Goal: Information Seeking & Learning: Find contact information

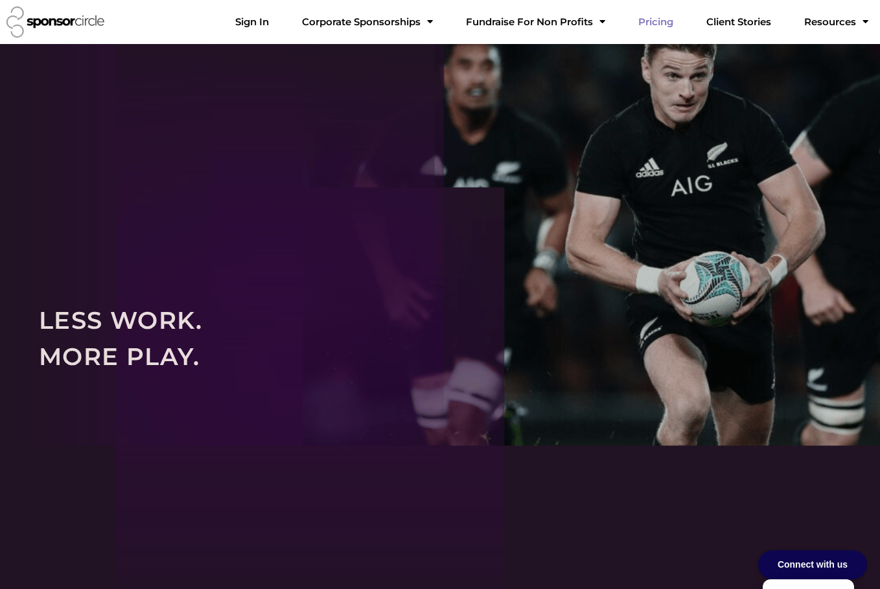
click at [674, 19] on link "Pricing" at bounding box center [656, 22] width 56 height 26
click at [279, 25] on link "Sign In" at bounding box center [252, 22] width 54 height 26
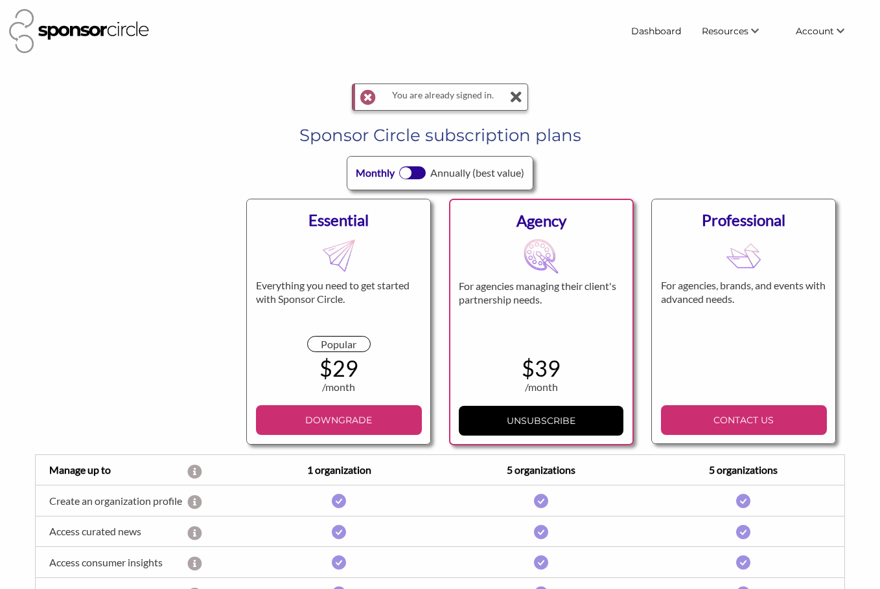
click at [518, 97] on icon at bounding box center [515, 97] width 13 height 26
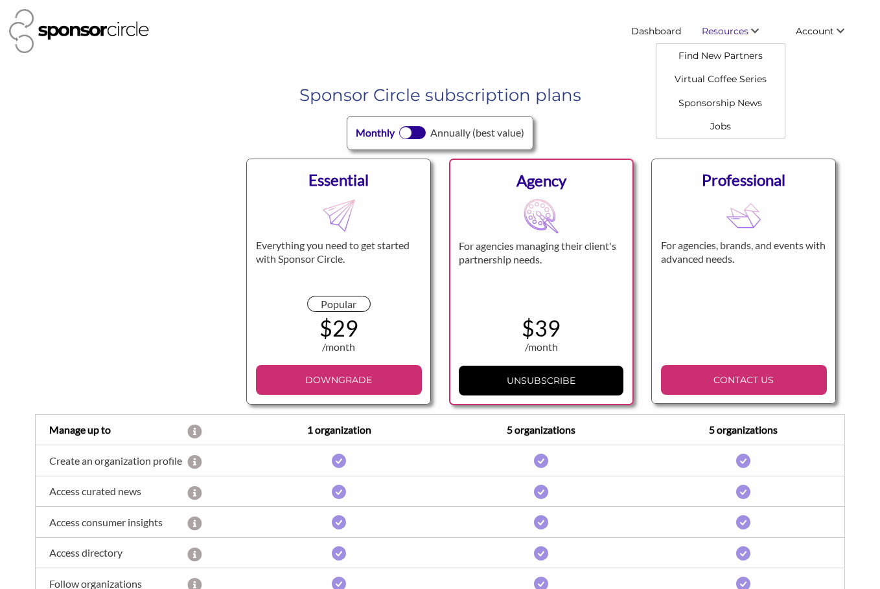
click at [745, 27] on span "Resources" at bounding box center [724, 31] width 47 height 12
click at [683, 84] on h1 "Sponsor Circle subscription plans" at bounding box center [440, 95] width 790 height 23
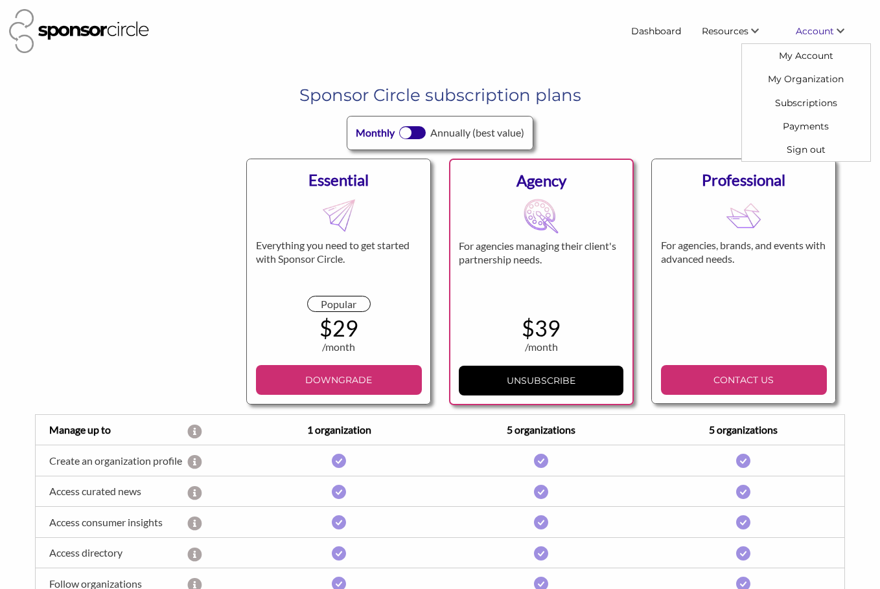
click at [839, 28] on icon "\aAccount\a\a" at bounding box center [840, 31] width 8 height 9
click at [808, 60] on link "My Account" at bounding box center [806, 55] width 128 height 23
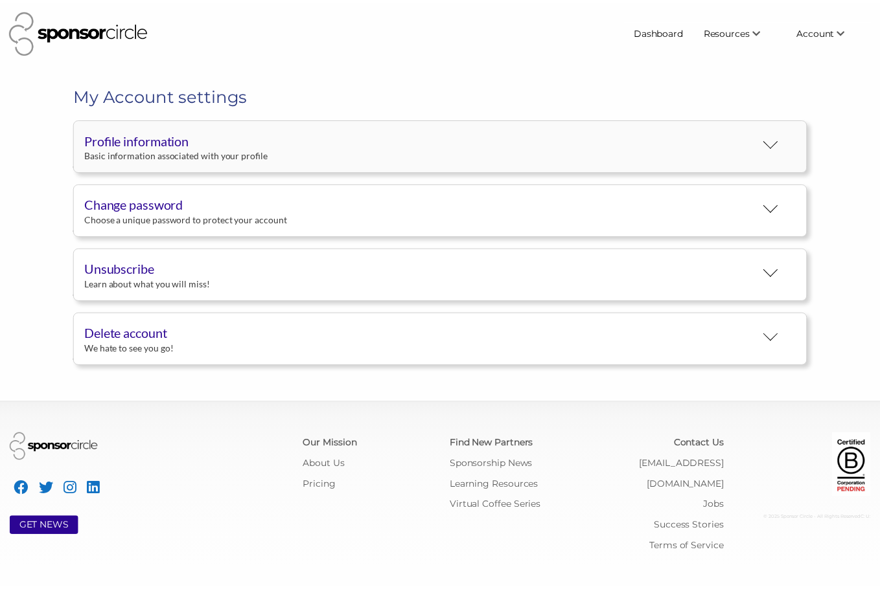
scroll to position [24, 0]
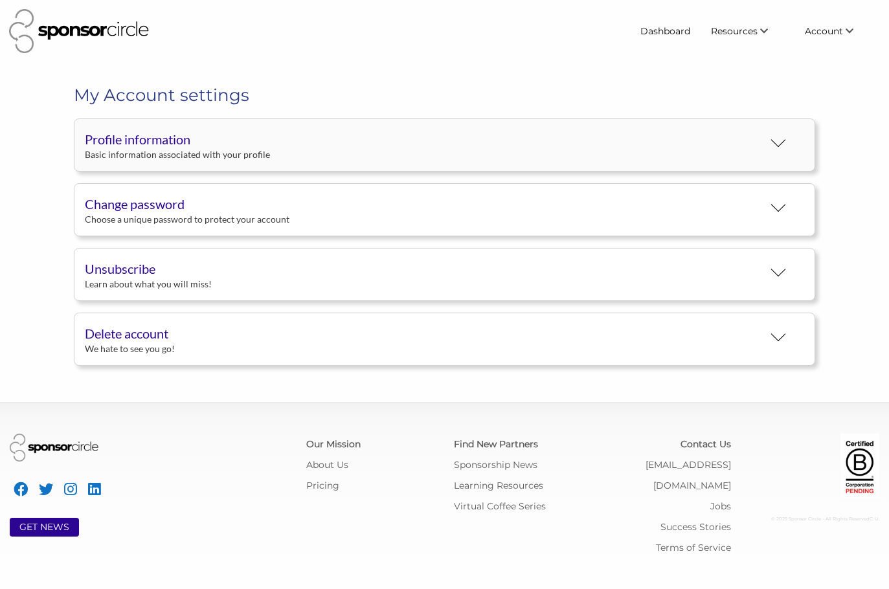
click at [420, 142] on div "Profile information" at bounding box center [424, 139] width 678 height 19
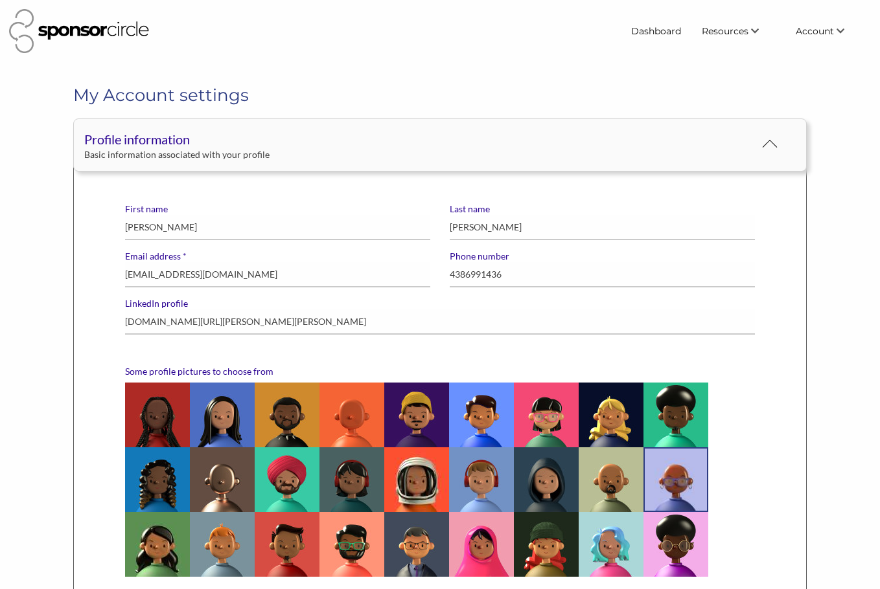
scroll to position [0, 0]
click at [832, 41] on link "Account" at bounding box center [827, 30] width 85 height 23
click at [844, 77] on body "Dashboard Resources Find New Partners Virtual Coffee Series Sponsorship News Jo…" at bounding box center [440, 294] width 880 height 589
click at [826, 33] on span "Account" at bounding box center [814, 31] width 38 height 12
click at [781, 82] on link "My Organization" at bounding box center [806, 78] width 128 height 23
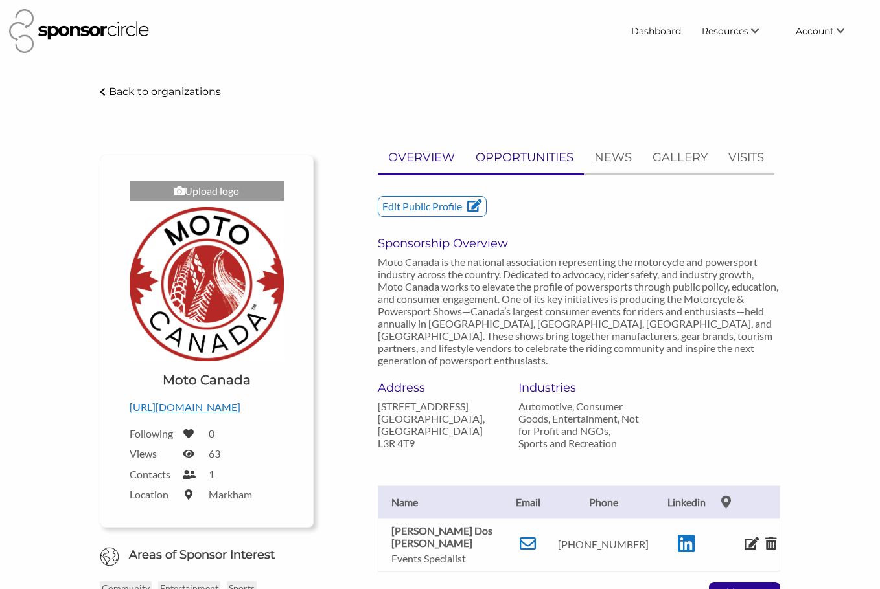
click at [531, 151] on p "OPPORTUNITIES" at bounding box center [524, 157] width 98 height 19
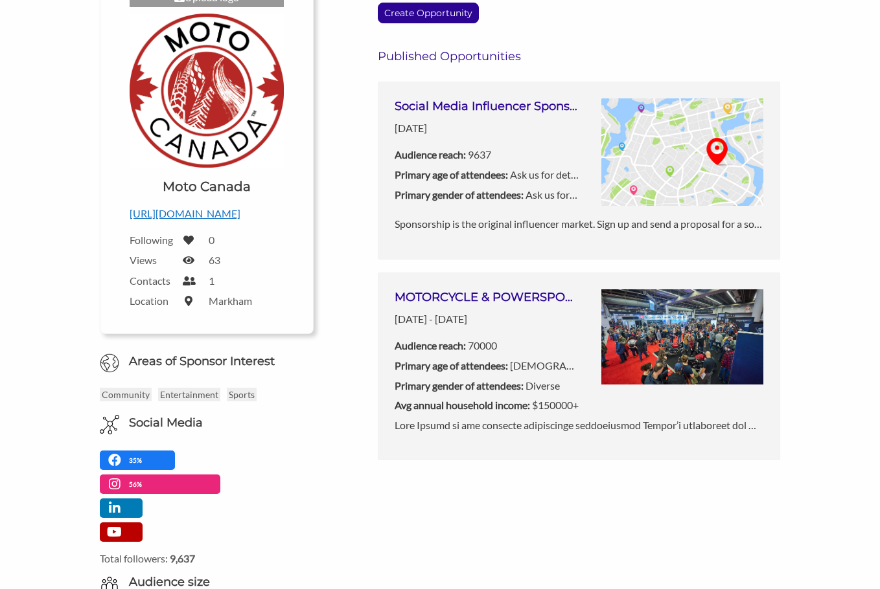
scroll to position [194, 0]
click at [483, 348] on p "Audience reach: 70000" at bounding box center [486, 345] width 185 height 17
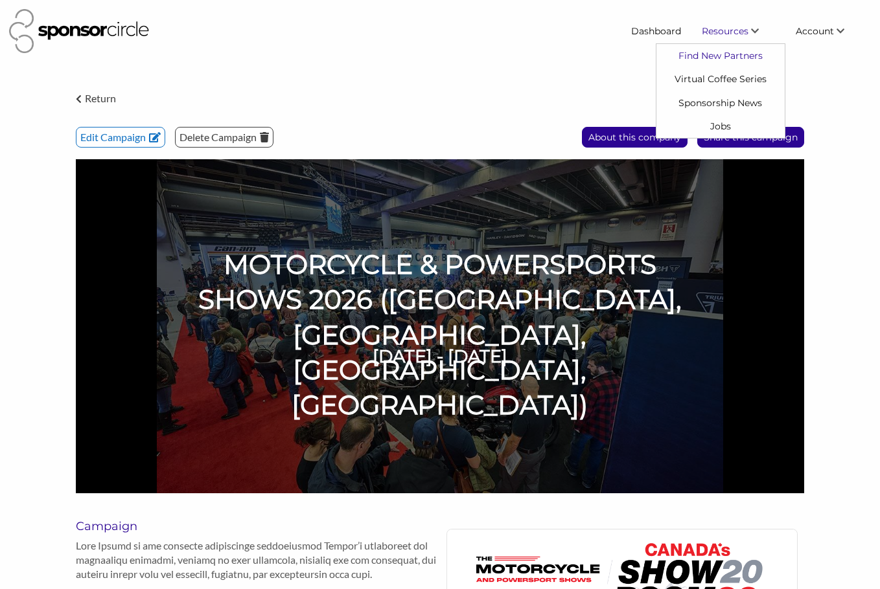
click at [743, 54] on link "Find New Partners" at bounding box center [720, 55] width 128 height 23
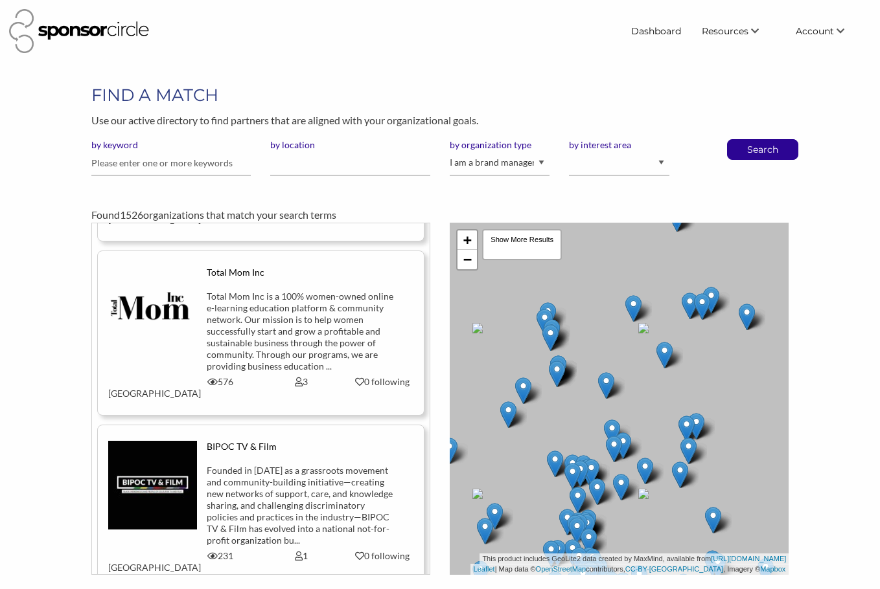
scroll to position [20062, 0]
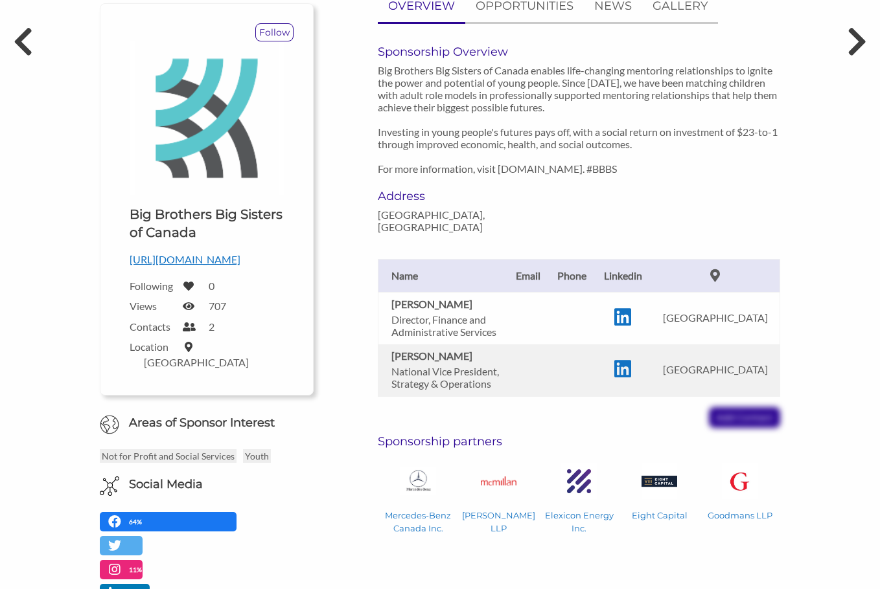
scroll to position [65, 0]
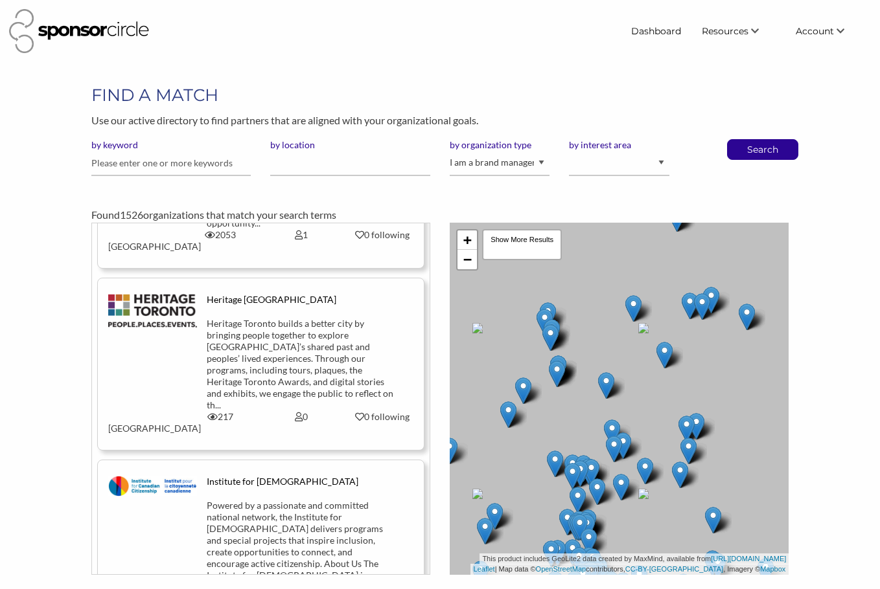
scroll to position [33106, 0]
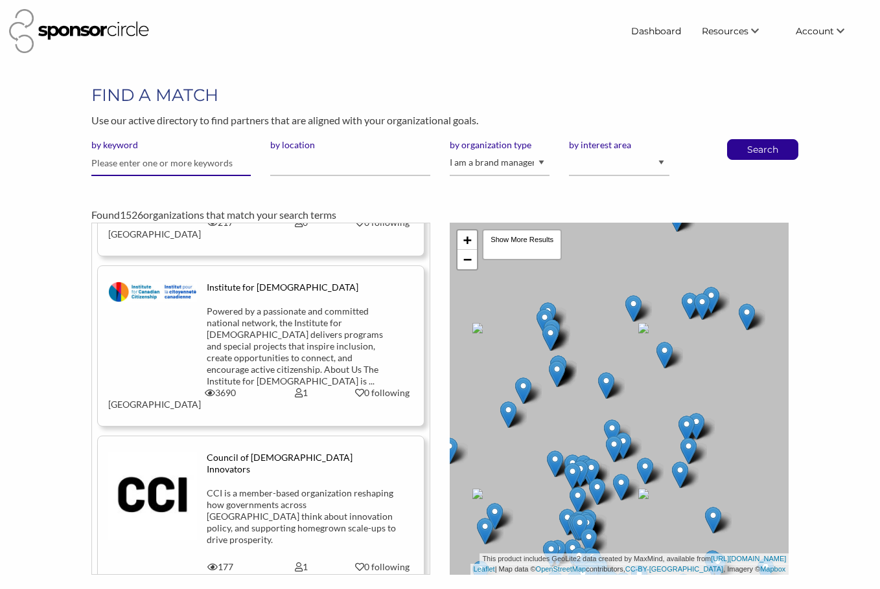
click at [167, 164] on input "text" at bounding box center [171, 163] width 160 height 25
type input "on the run"
click at [741, 140] on button "Search" at bounding box center [762, 149] width 43 height 19
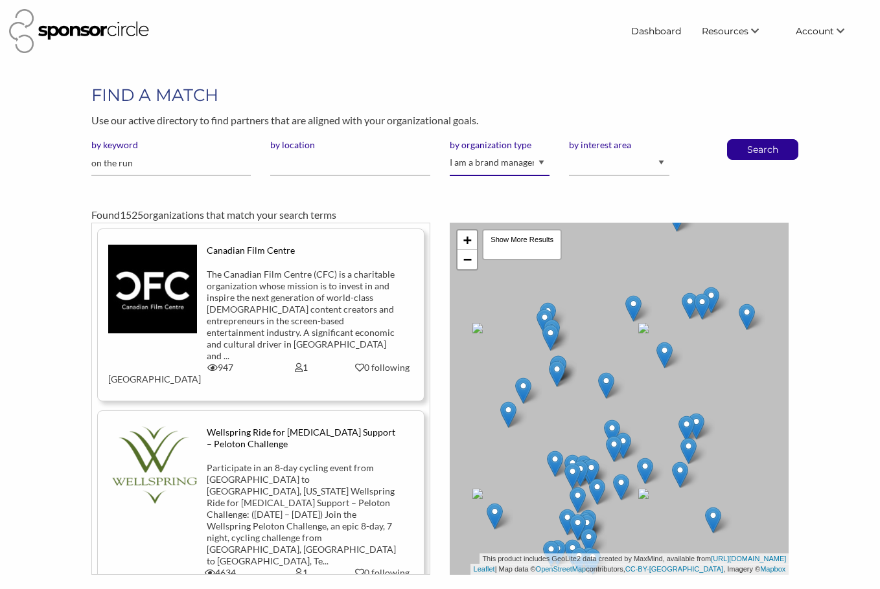
click at [530, 165] on select "I am an event organizer seeking new partnerships with suppliers, exhibitors or …" at bounding box center [500, 163] width 100 height 25
click at [450, 151] on select "I am an event organizer seeking new partnerships with suppliers, exhibitors or …" at bounding box center [500, 163] width 100 height 25
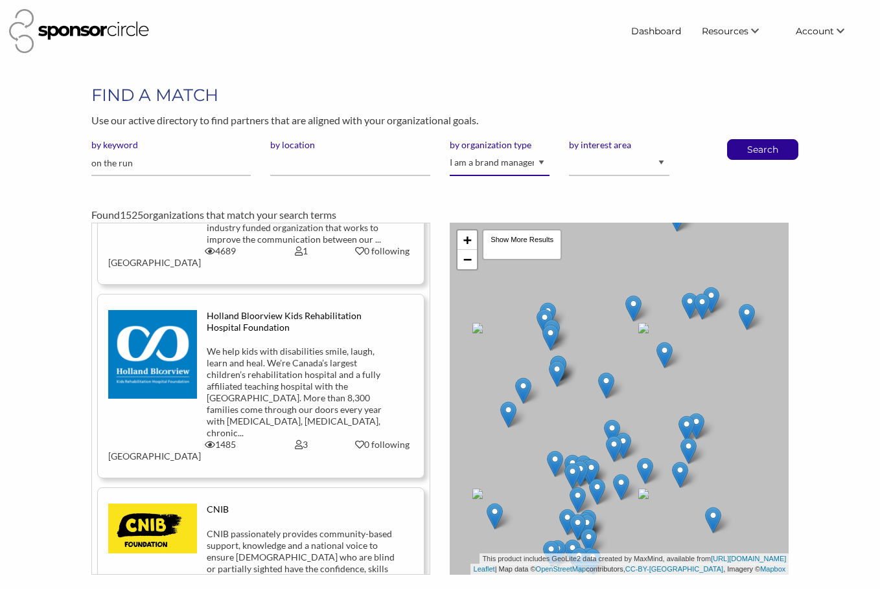
scroll to position [648, 0]
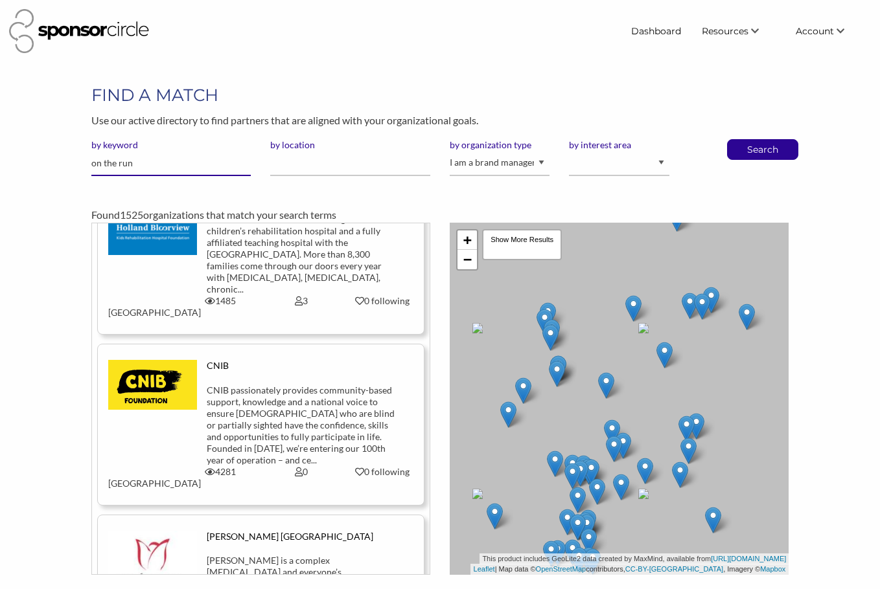
click at [198, 165] on input "on the run" at bounding box center [171, 163] width 160 height 25
click at [199, 165] on input "on the run" at bounding box center [171, 163] width 160 height 25
type input "convenience"
click at [741, 140] on button "Search" at bounding box center [762, 149] width 43 height 19
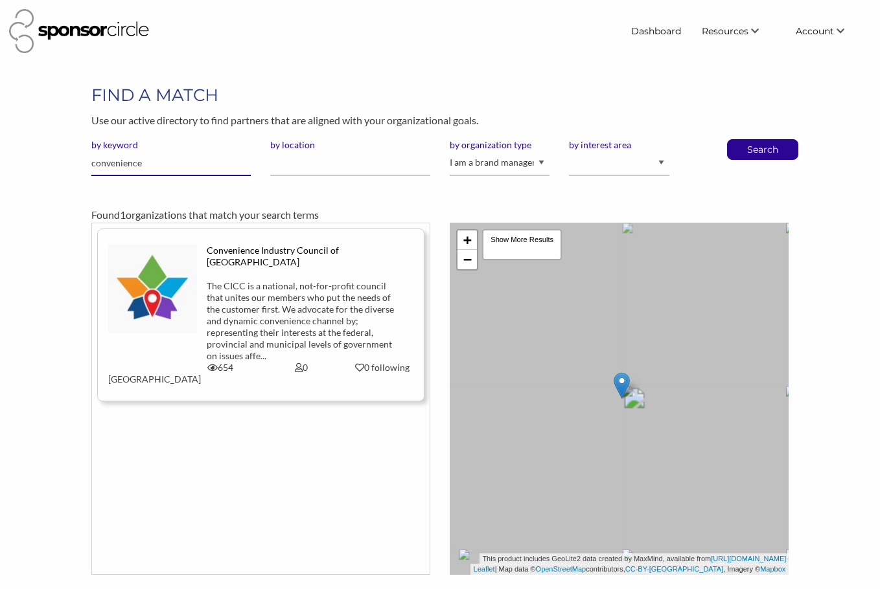
click at [168, 155] on input "convenience" at bounding box center [171, 163] width 160 height 25
type input "circle k"
click at [741, 140] on button "Search" at bounding box center [762, 149] width 43 height 19
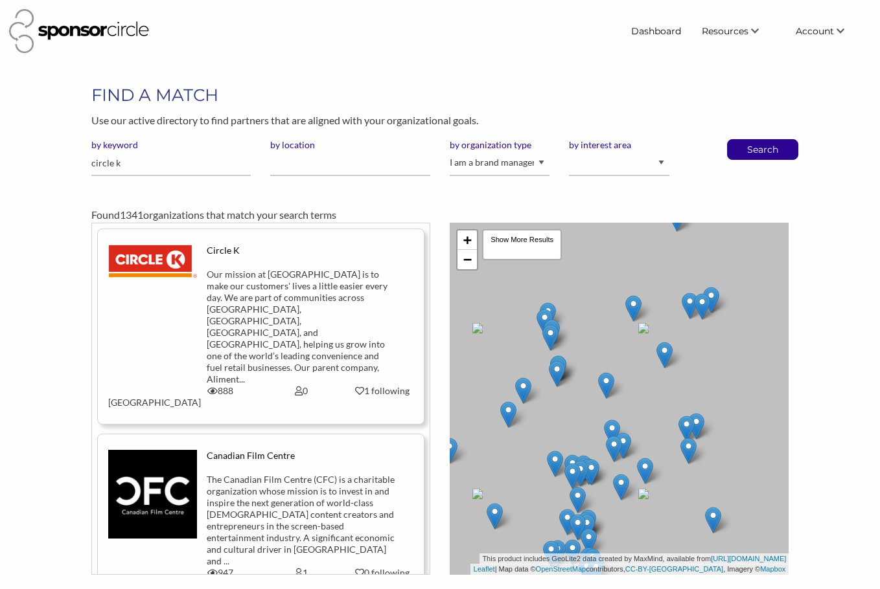
click at [266, 260] on div "Circle K" at bounding box center [301, 257] width 189 height 24
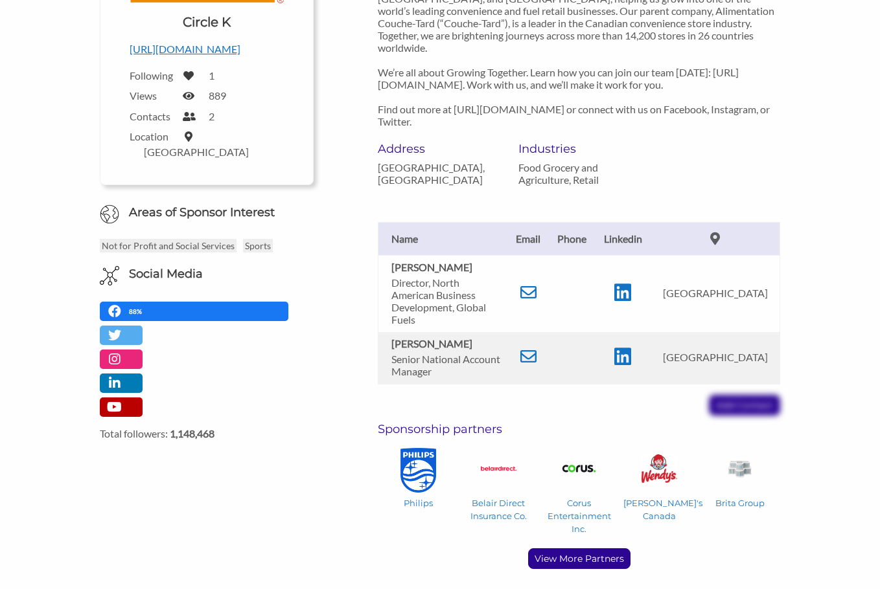
scroll to position [259, 0]
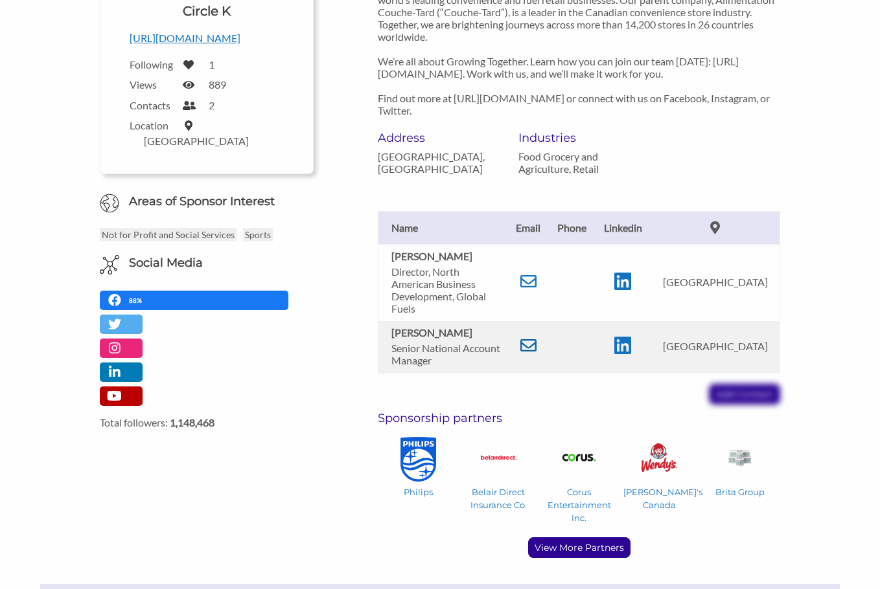
click at [532, 337] on icon at bounding box center [528, 345] width 16 height 16
click at [229, 158] on div "Follow Upload a logo for your organization Choose Circle K [URL][DOMAIN_NAME] F…" at bounding box center [207, 35] width 214 height 279
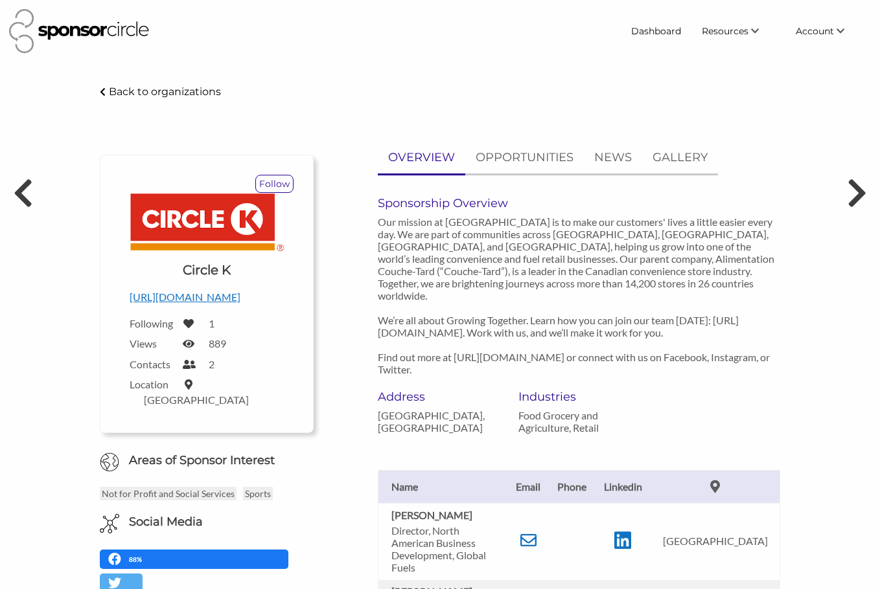
click at [77, 101] on div "Circle K - Sponsor Circle Back to organizations Follow Upload a logo for your o…" at bounding box center [439, 545] width 774 height 922
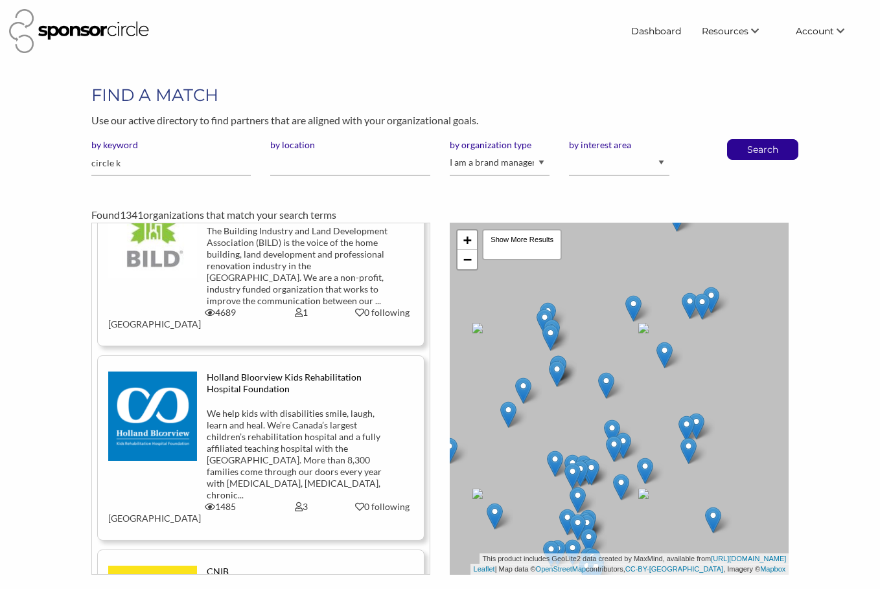
scroll to position [907, 0]
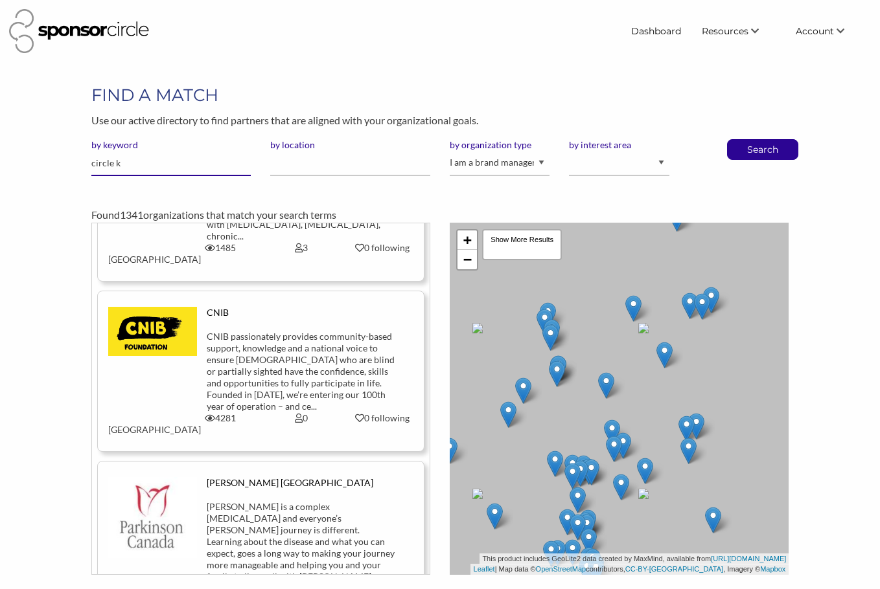
click at [181, 169] on input "circle k" at bounding box center [171, 163] width 160 height 25
type input "Petro canada"
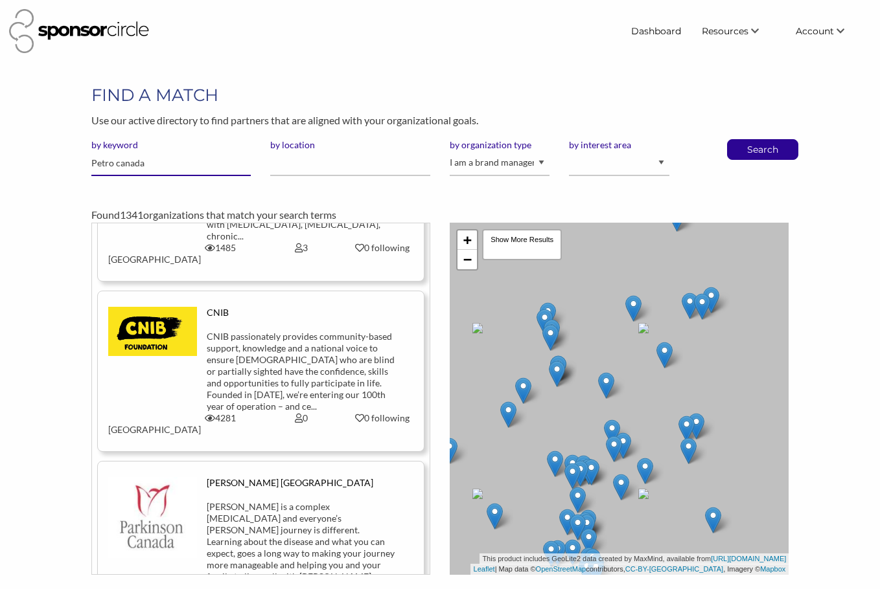
click at [741, 140] on button "Search" at bounding box center [762, 149] width 43 height 19
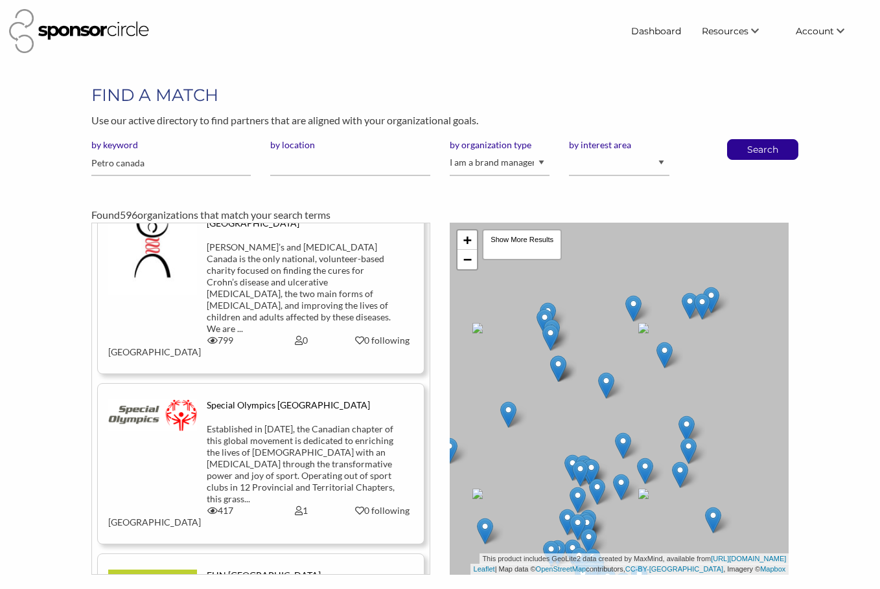
scroll to position [5222, 0]
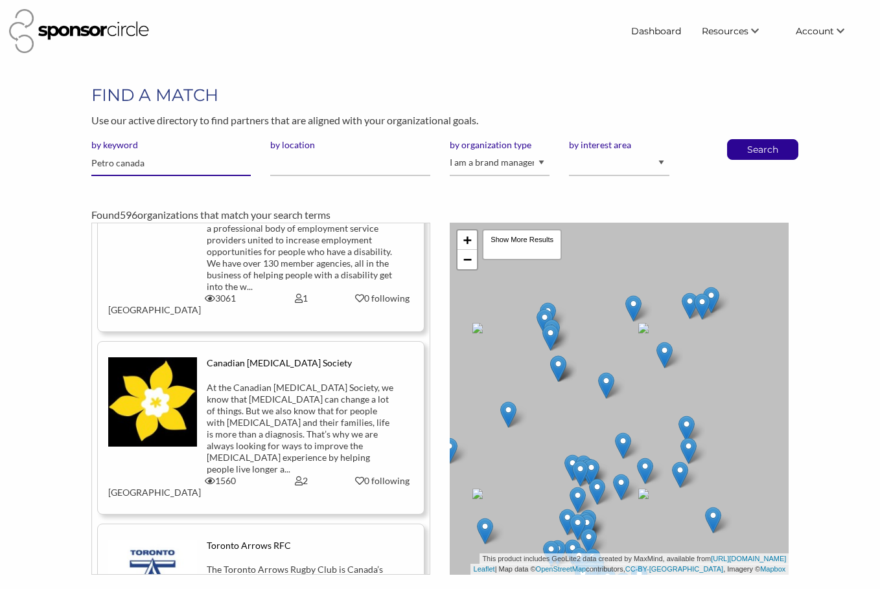
drag, startPoint x: 111, startPoint y: 163, endPoint x: 196, endPoint y: 165, distance: 84.2
click at [196, 165] on input "Petro canada" at bounding box center [171, 163] width 160 height 25
type input "Petro"
click at [741, 140] on button "Search" at bounding box center [762, 149] width 43 height 19
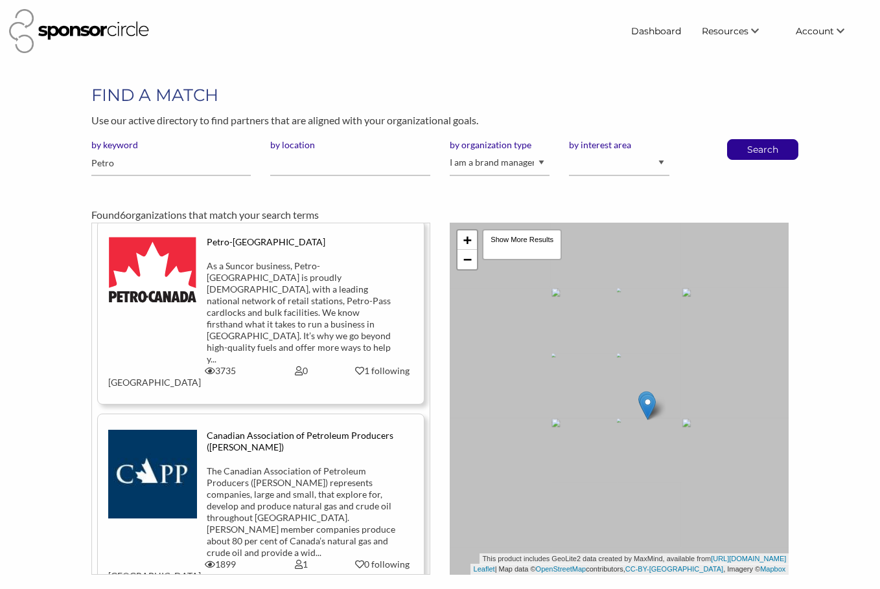
scroll to position [339, 0]
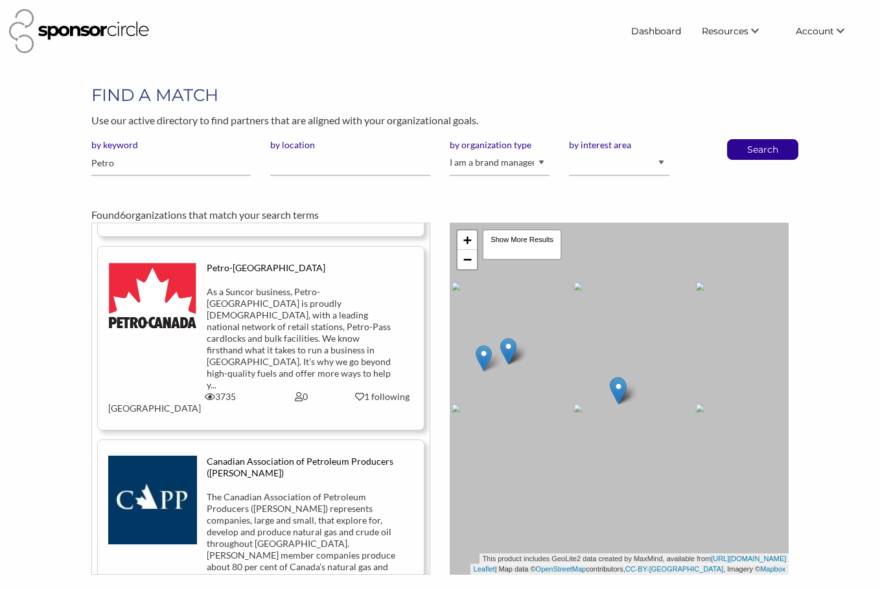
click at [350, 303] on div "As a Suncor business, Petro-Canada is proudly Canadian, with a leading national…" at bounding box center [301, 338] width 189 height 105
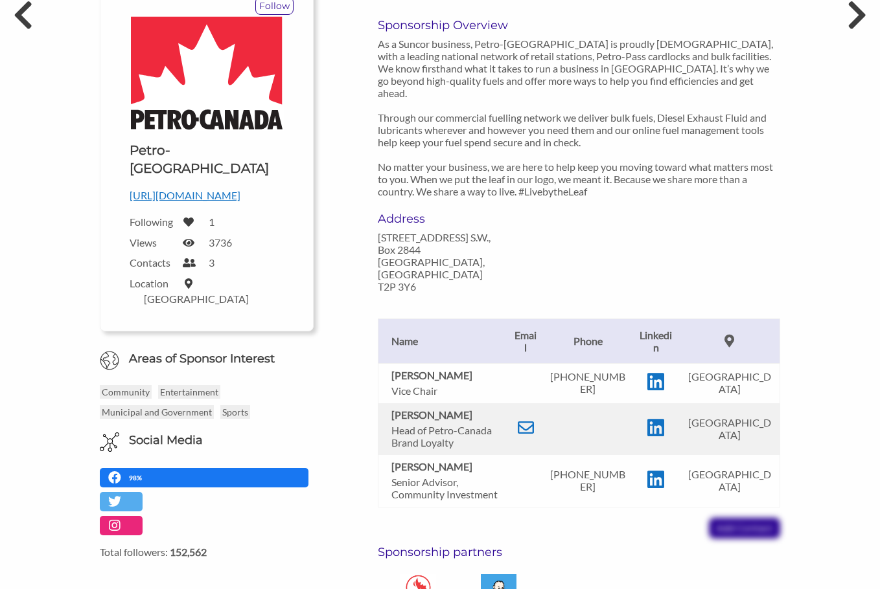
scroll to position [194, 0]
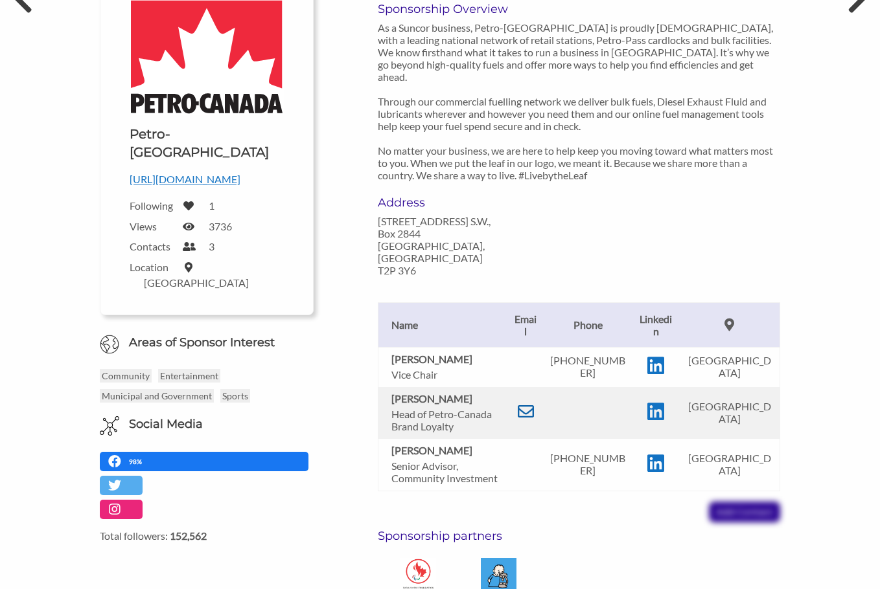
click at [525, 404] on icon at bounding box center [526, 412] width 16 height 16
click at [668, 60] on p "As a Suncor business, Petro-[GEOGRAPHIC_DATA] is proudly [DEMOGRAPHIC_DATA], wi…" at bounding box center [579, 101] width 402 height 160
click at [215, 196] on div "Upload a logo for your organization Choose Petro-Canada http://www.petro-canada…" at bounding box center [207, 147] width 174 height 297
click at [27, 153] on div "Petro-Canada - Sponsor Circle Back to organizations Follow Upload a logo for yo…" at bounding box center [440, 366] width 880 height 954
click at [591, 354] on p "[PHONE_NUMBER]" at bounding box center [588, 366] width 76 height 25
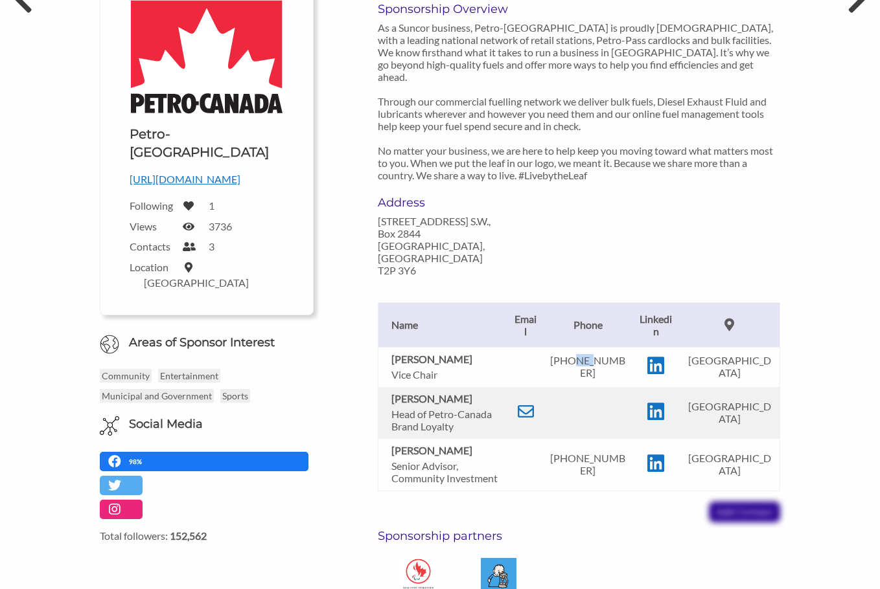
click at [591, 354] on p "[PHONE_NUMBER]" at bounding box center [588, 366] width 76 height 25
click at [607, 452] on p "[PHONE_NUMBER]" at bounding box center [588, 464] width 76 height 25
click at [875, 402] on div "Petro-Canada - Sponsor Circle Back to organizations Follow Upload a logo for yo…" at bounding box center [440, 366] width 880 height 954
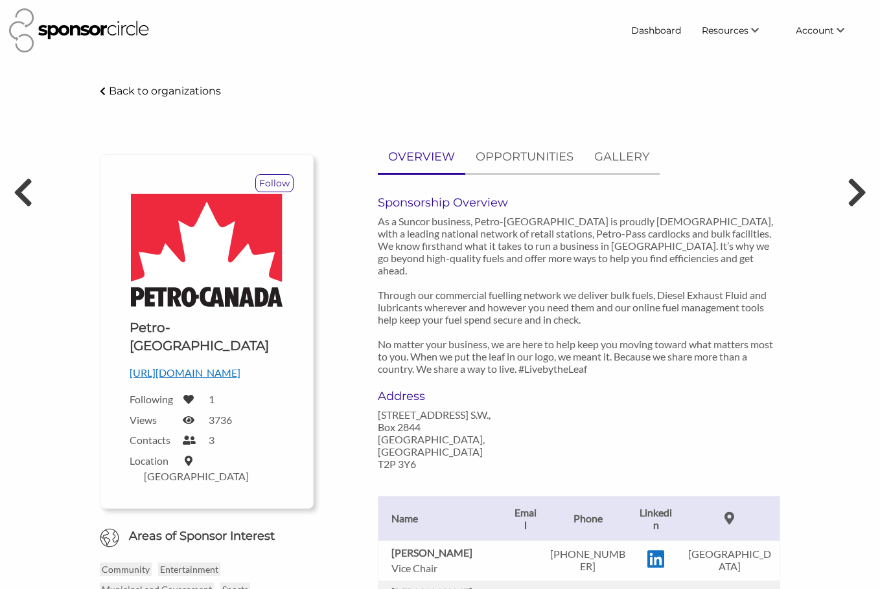
scroll to position [0, 0]
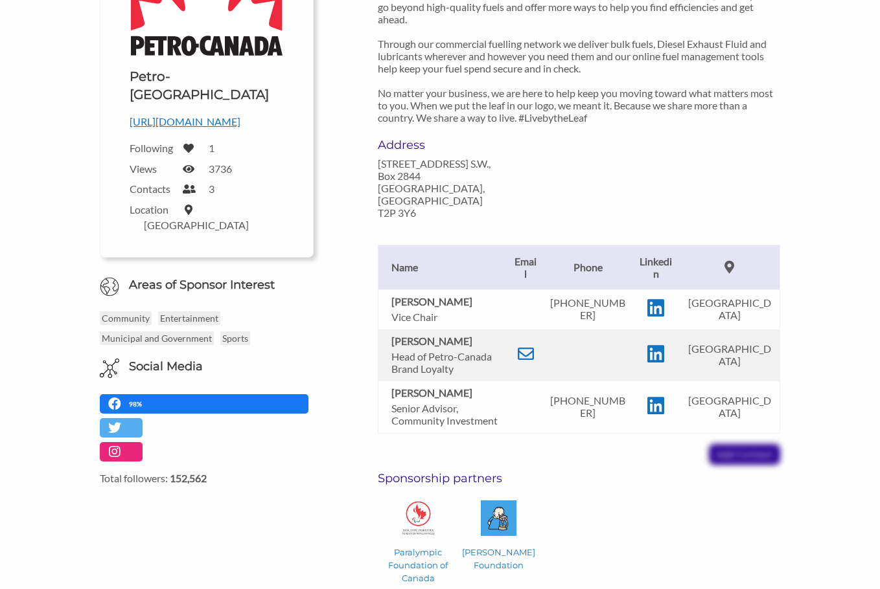
scroll to position [259, 0]
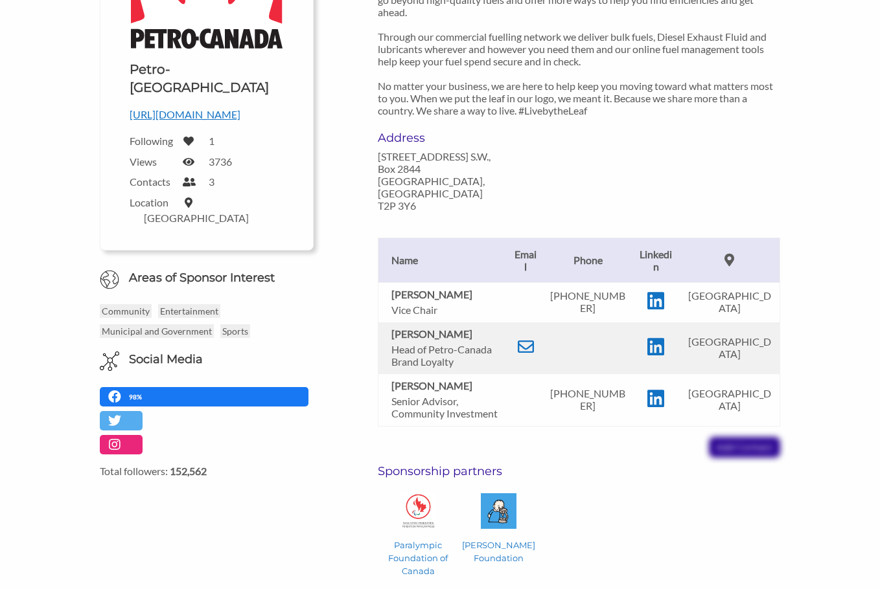
click at [414, 288] on b "[PERSON_NAME]" at bounding box center [431, 294] width 81 height 12
drag, startPoint x: 392, startPoint y: 301, endPoint x: 481, endPoint y: 297, distance: 88.8
click at [481, 328] on p "[PERSON_NAME]" at bounding box center [446, 334] width 110 height 12
copy b "[PERSON_NAME]"
